Goal: Task Accomplishment & Management: Use online tool/utility

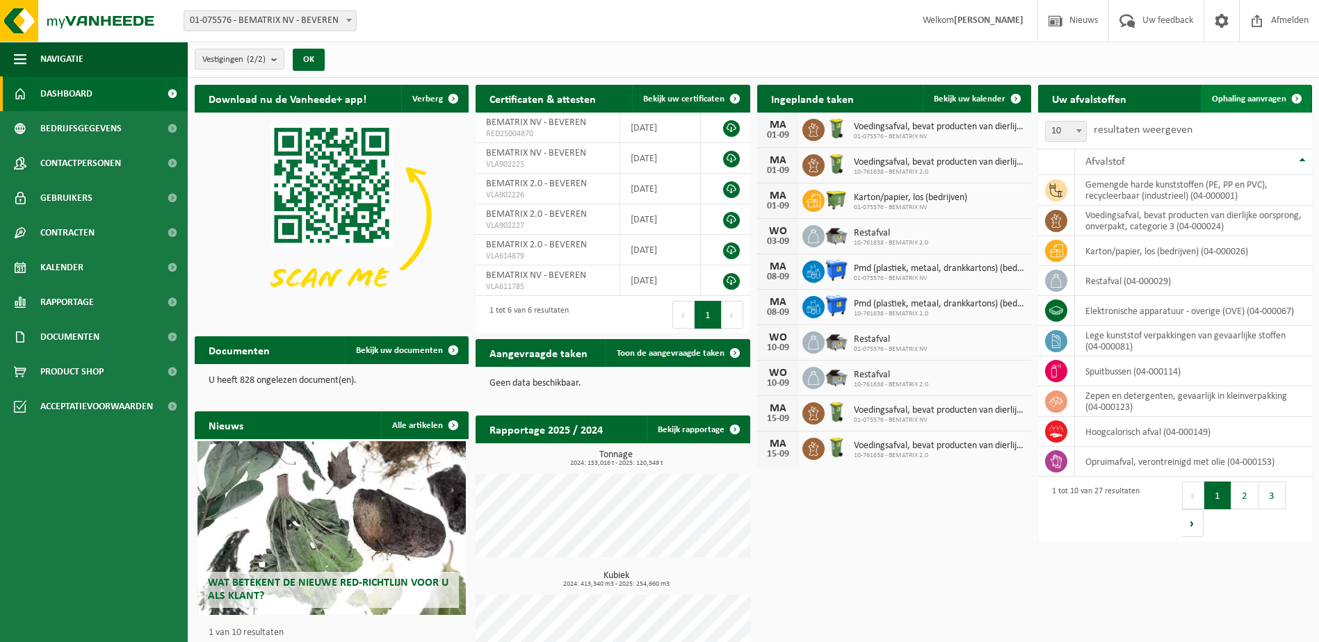
click at [1242, 95] on span "Ophaling aanvragen" at bounding box center [1249, 99] width 74 height 9
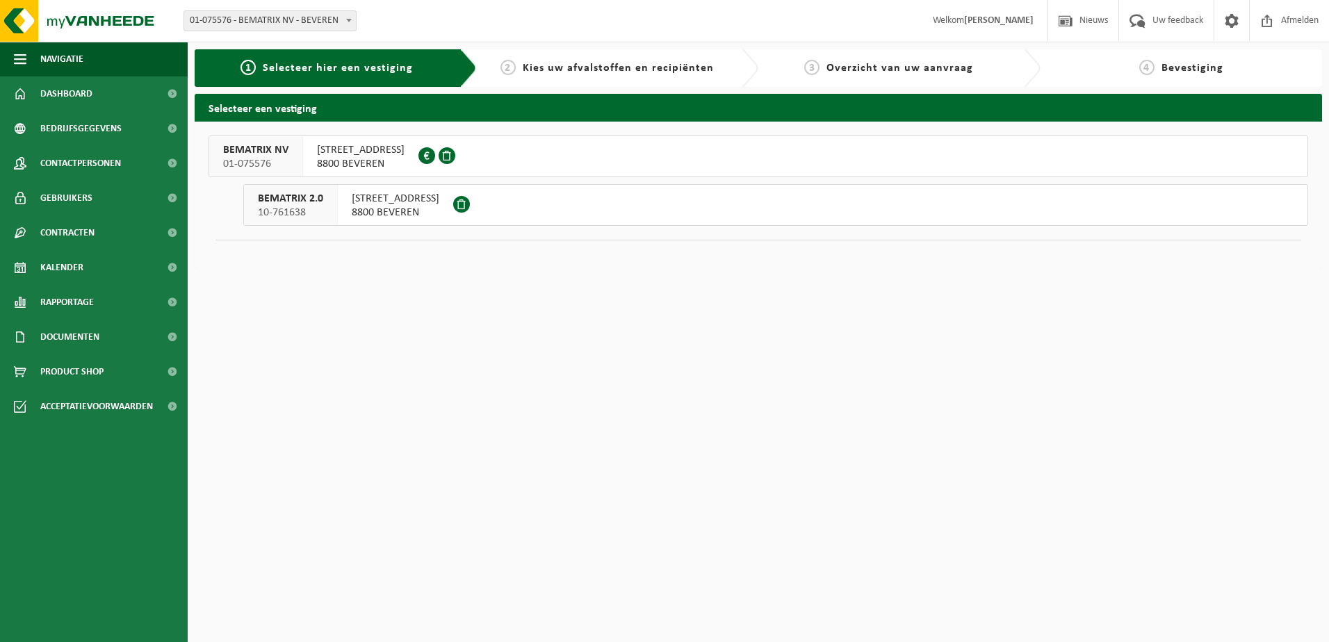
click at [398, 200] on span "INDUSTRIEWEG 47" at bounding box center [396, 199] width 88 height 14
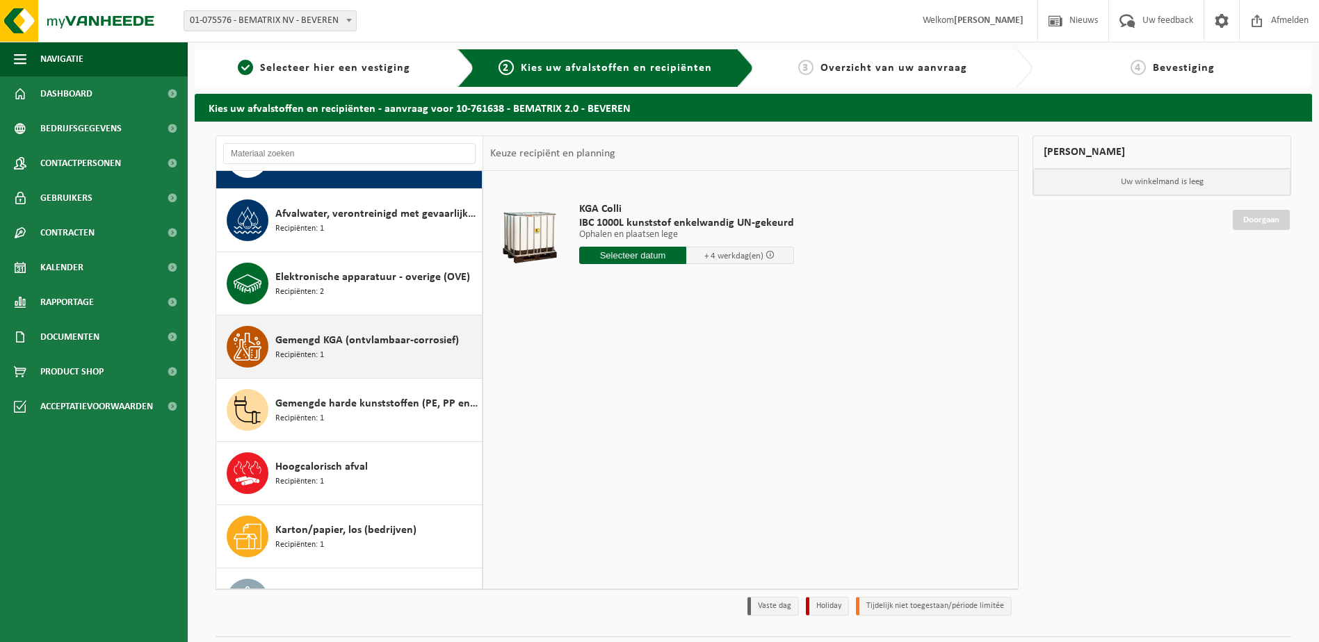
scroll to position [70, 0]
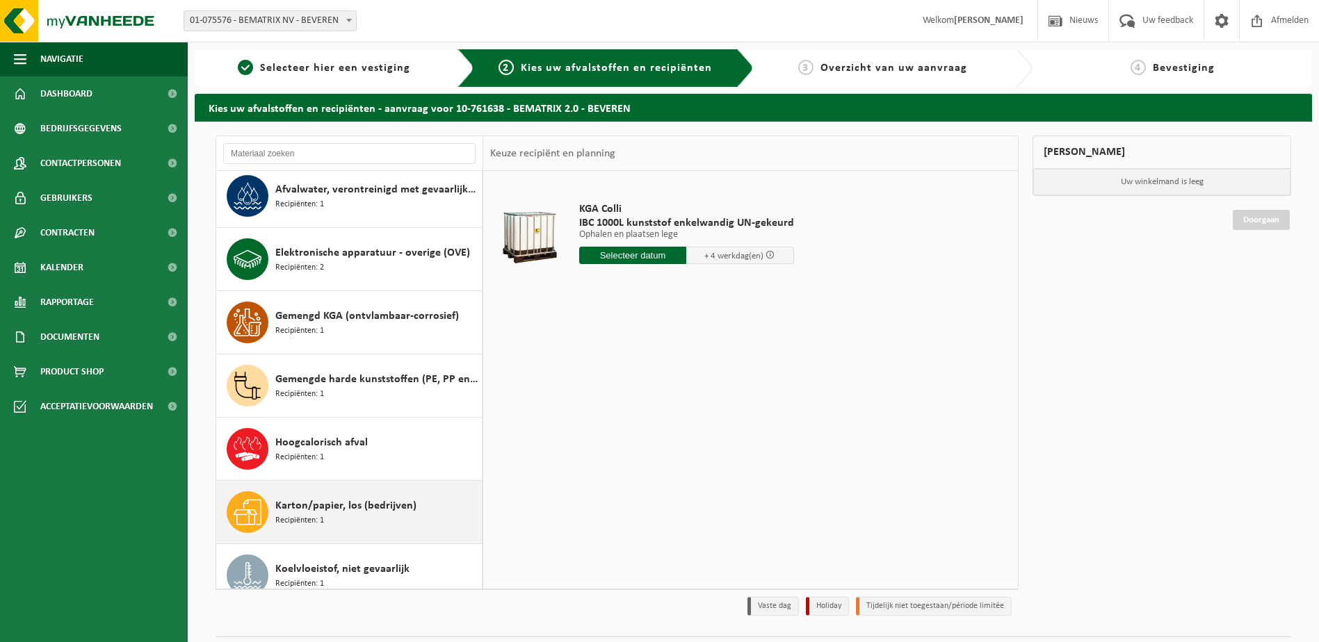
click at [375, 518] on div "Karton/papier, los (bedrijven) Recipiënten: 1" at bounding box center [376, 513] width 203 height 42
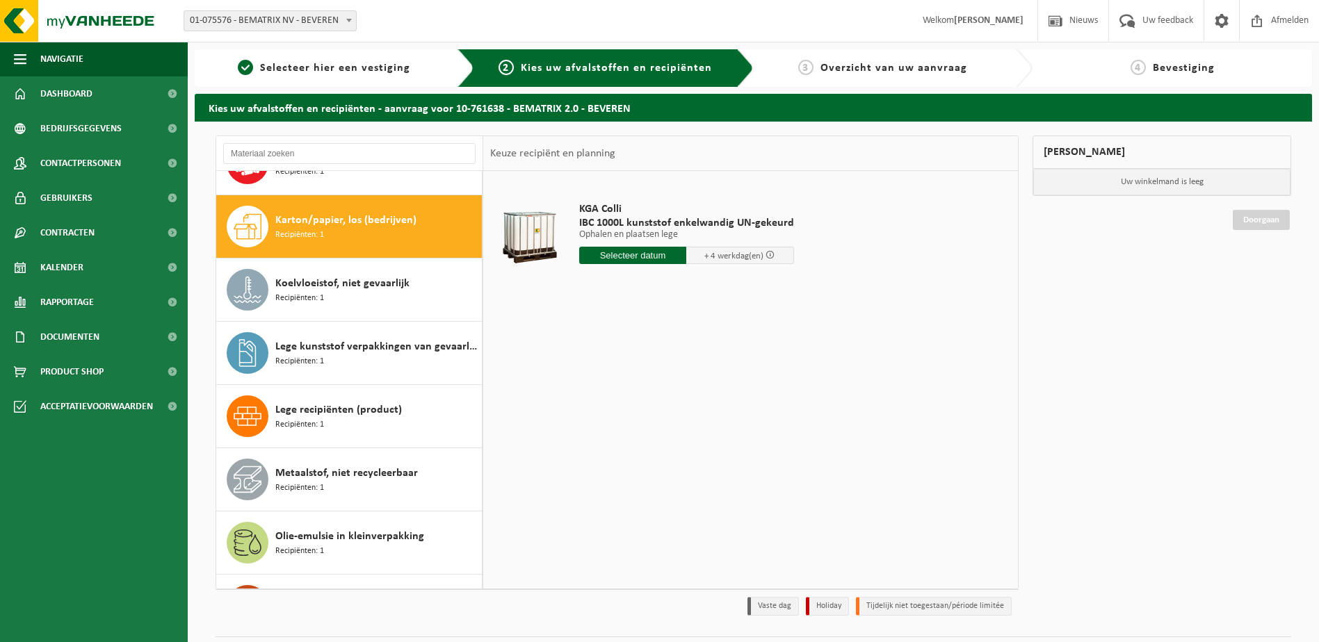
scroll to position [380, 0]
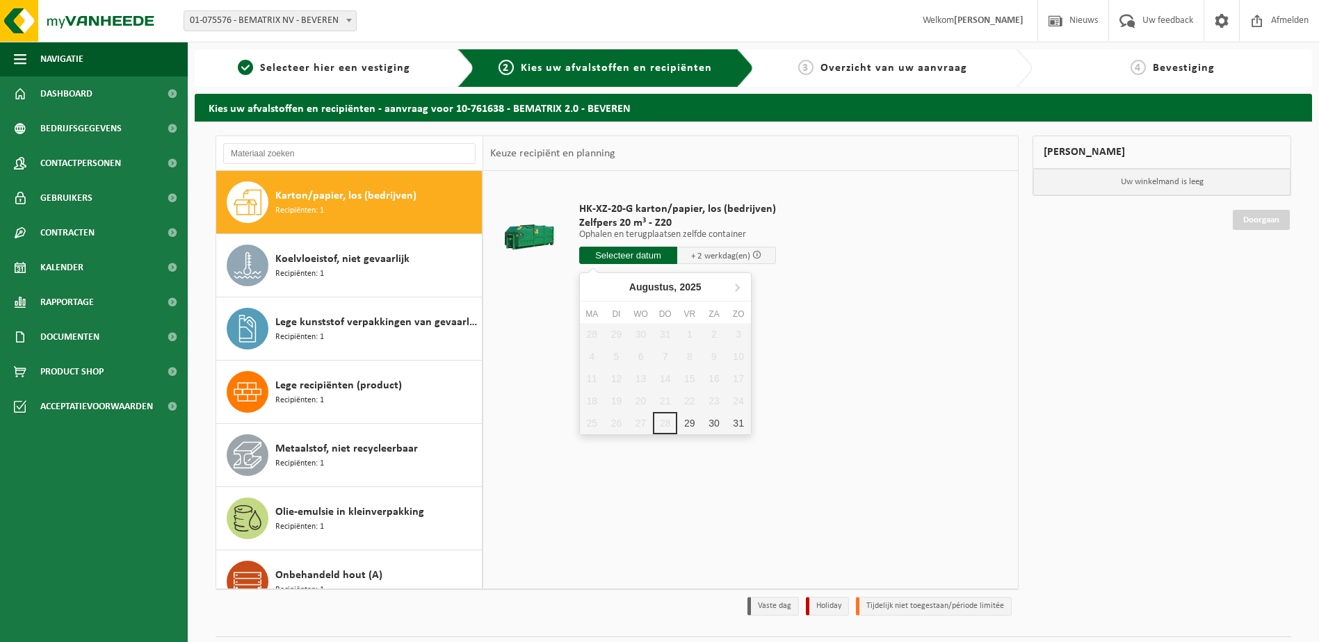
click at [613, 253] on input "text" at bounding box center [628, 255] width 99 height 17
click at [734, 288] on icon at bounding box center [737, 287] width 22 height 22
click at [588, 333] on div "1" at bounding box center [592, 334] width 24 height 22
type input "Van 2025-09-01"
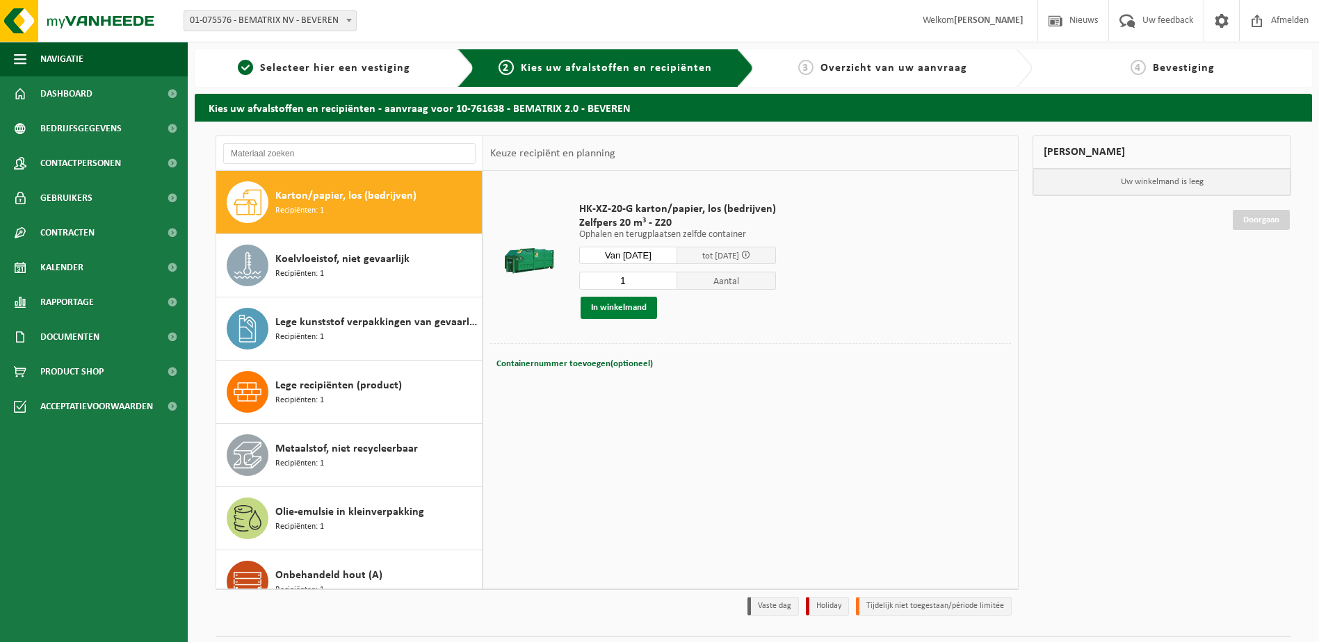
click at [603, 306] on button "In winkelmand" at bounding box center [619, 308] width 76 height 22
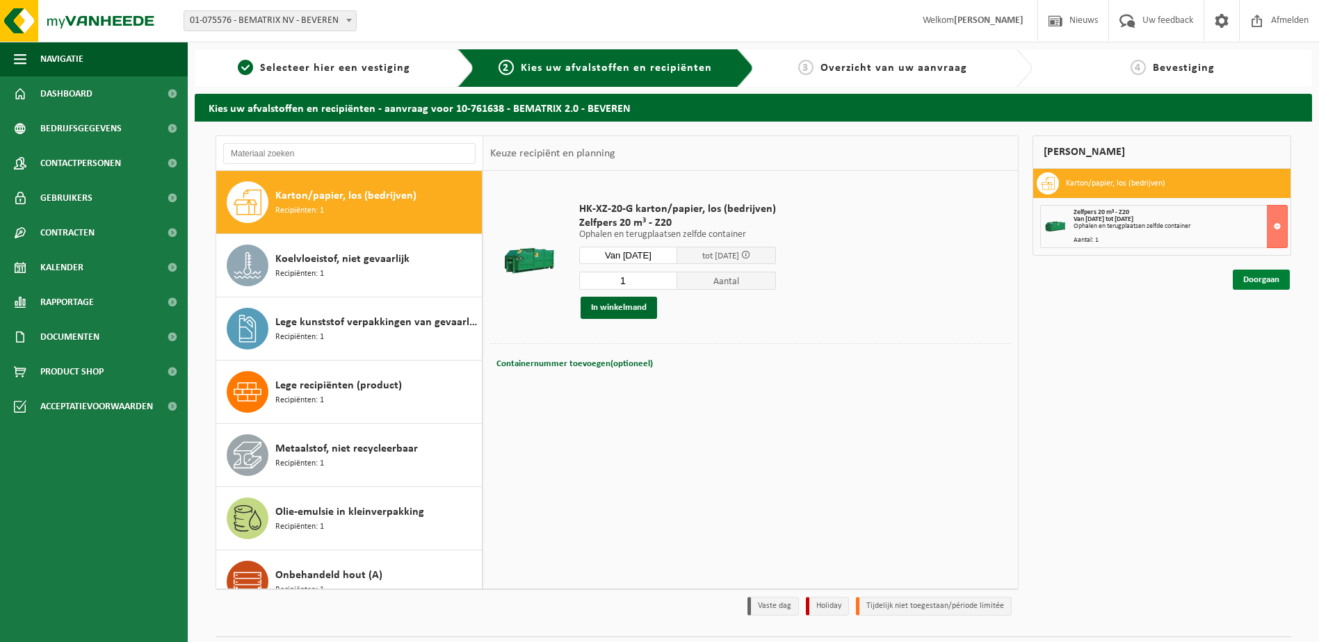
click at [1256, 279] on link "Doorgaan" at bounding box center [1261, 280] width 57 height 20
